Goal: Task Accomplishment & Management: Use online tool/utility

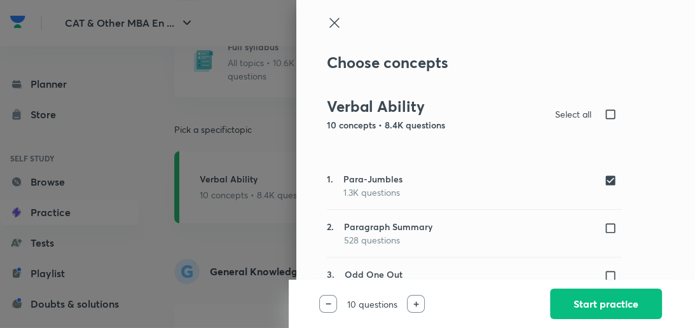
scroll to position [361, 0]
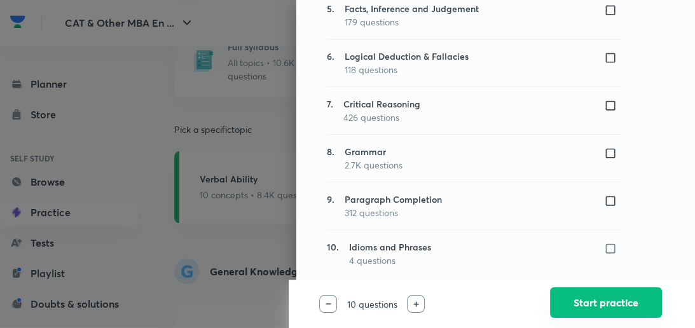
click at [609, 294] on button "Start practice" at bounding box center [606, 302] width 112 height 31
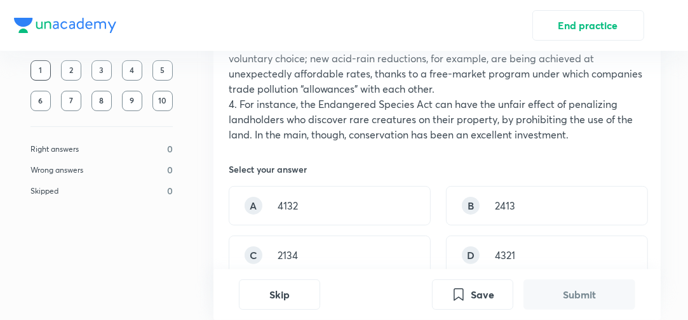
scroll to position [275, 0]
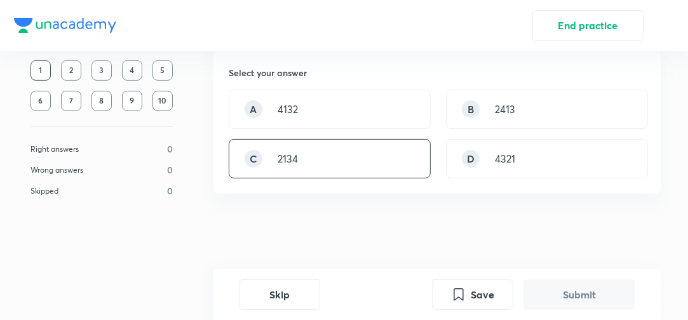
click at [328, 160] on div "C 2134" at bounding box center [330, 158] width 202 height 39
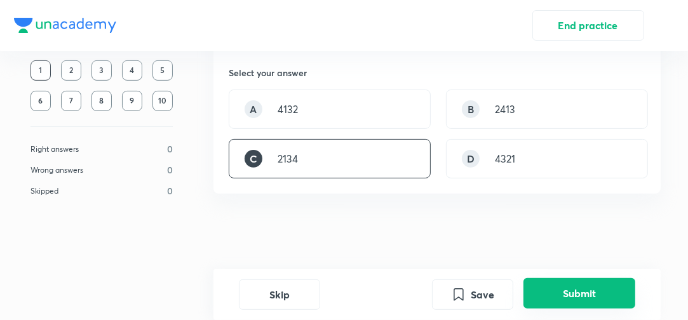
drag, startPoint x: 562, startPoint y: 287, endPoint x: 557, endPoint y: 280, distance: 8.8
click at [562, 287] on button "Submit" at bounding box center [580, 293] width 112 height 31
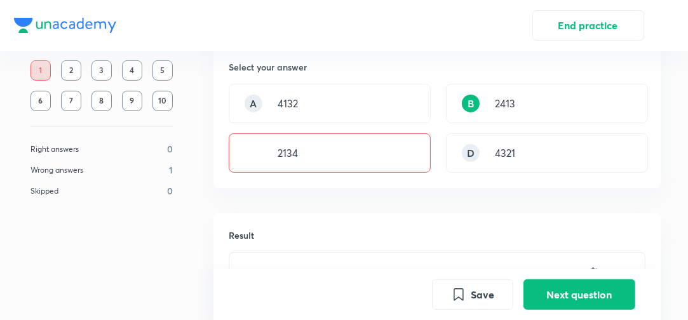
scroll to position [341, 0]
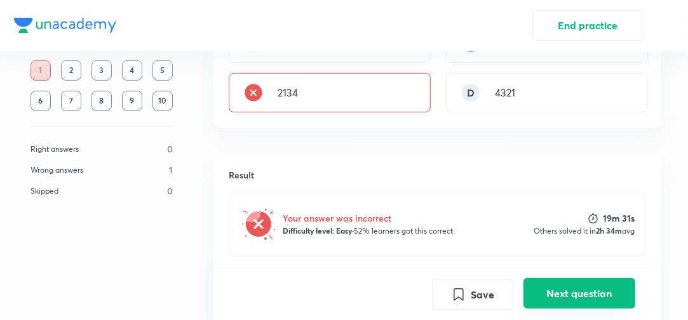
click at [579, 290] on button "Next question" at bounding box center [580, 293] width 112 height 31
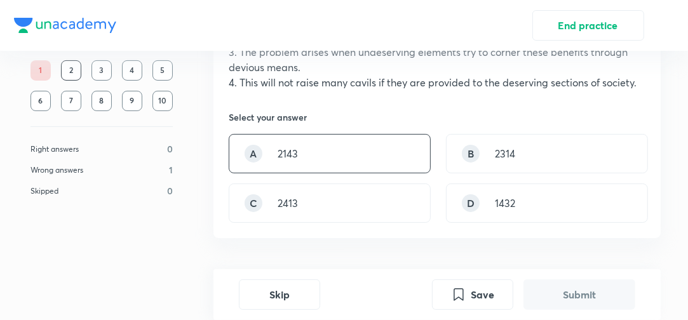
scroll to position [203, 0]
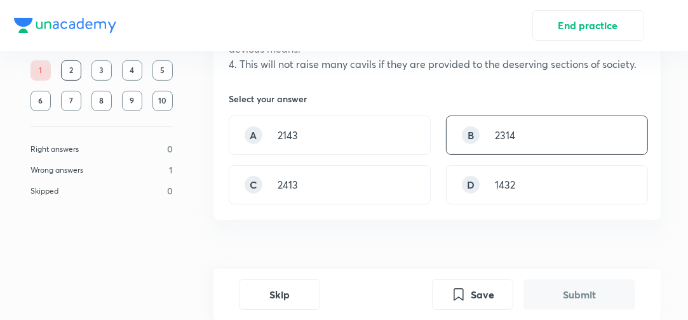
click at [534, 134] on div "B 2314" at bounding box center [547, 135] width 202 height 39
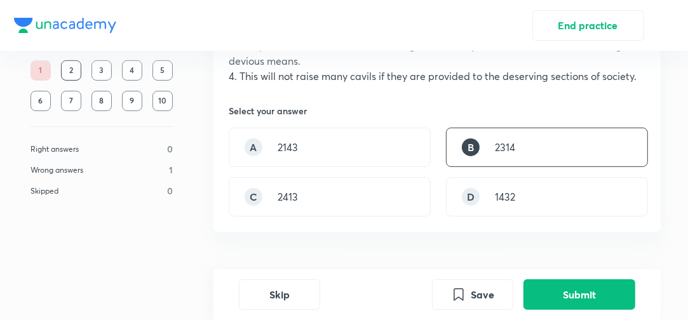
scroll to position [102, 0]
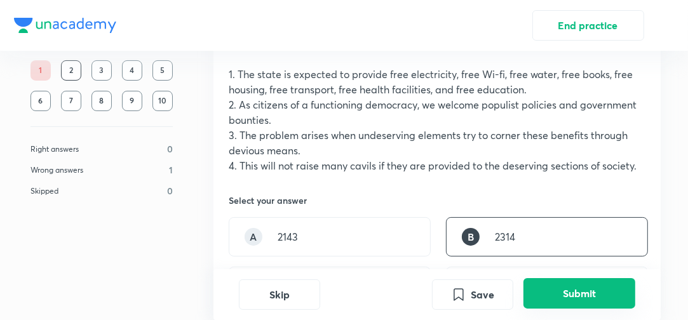
click at [584, 287] on button "Submit" at bounding box center [580, 293] width 112 height 31
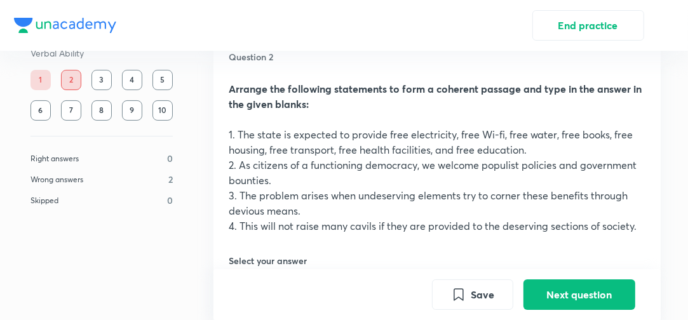
scroll to position [92, 0]
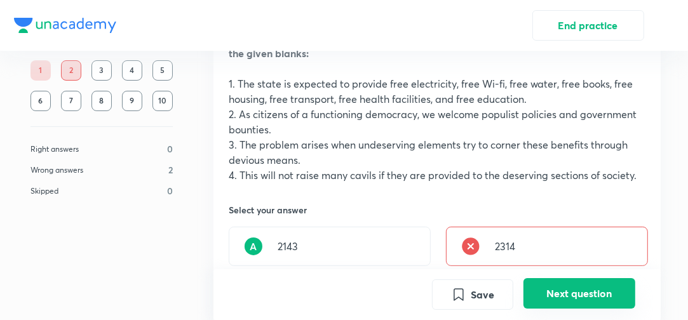
click at [562, 302] on button "Next question" at bounding box center [580, 293] width 112 height 31
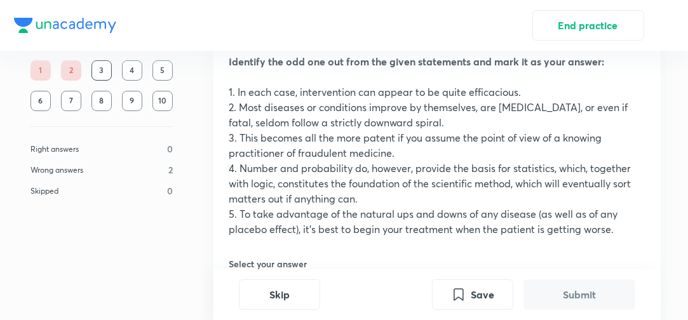
scroll to position [51, 0]
